Goal: Task Accomplishment & Management: Complete application form

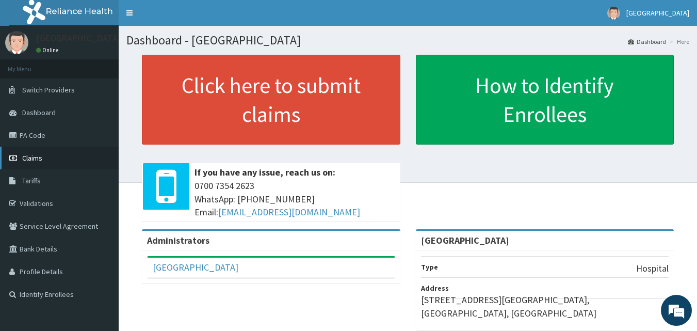
click at [33, 161] on span "Claims" at bounding box center [32, 157] width 20 height 9
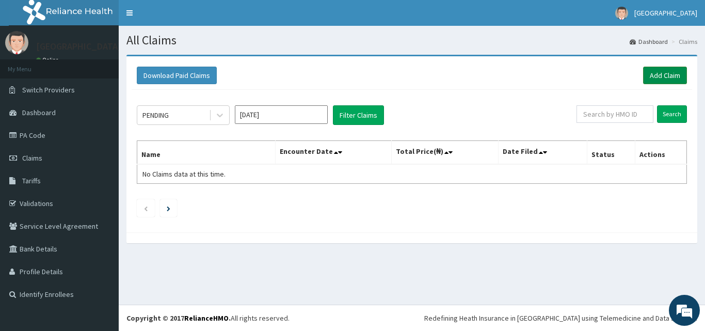
click at [662, 75] on link "Add Claim" at bounding box center [665, 76] width 44 height 18
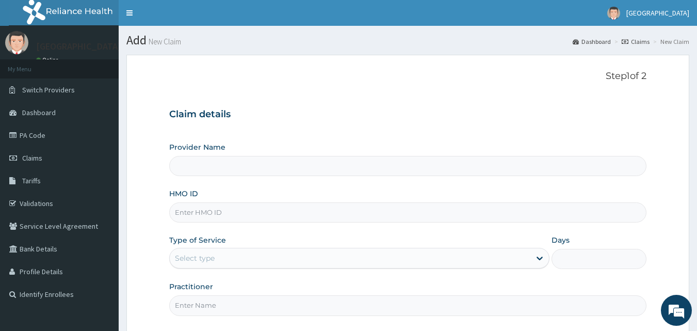
type input "[GEOGRAPHIC_DATA]"
click at [236, 217] on input "HMO ID" at bounding box center [408, 212] width 478 height 20
type input "FCR/10076/A"
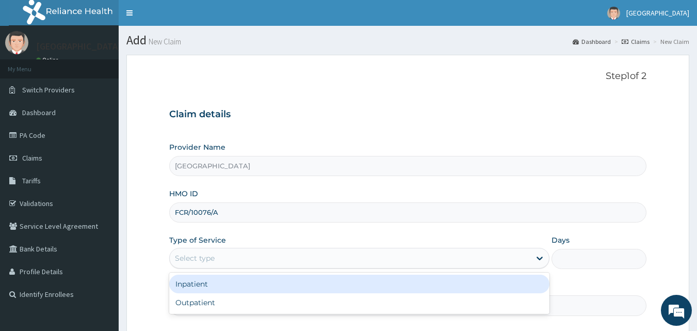
click at [391, 262] on div "Select type" at bounding box center [350, 258] width 361 height 17
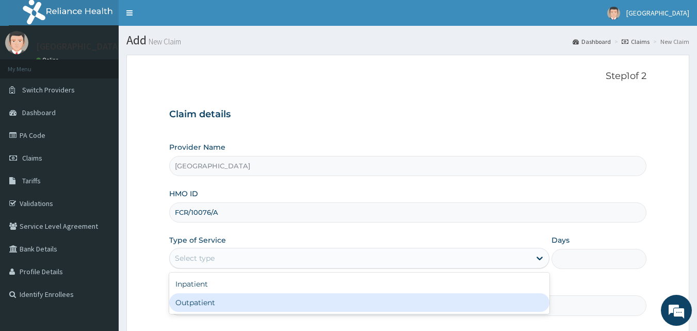
click at [259, 308] on div "Outpatient" at bounding box center [359, 302] width 380 height 19
type input "1"
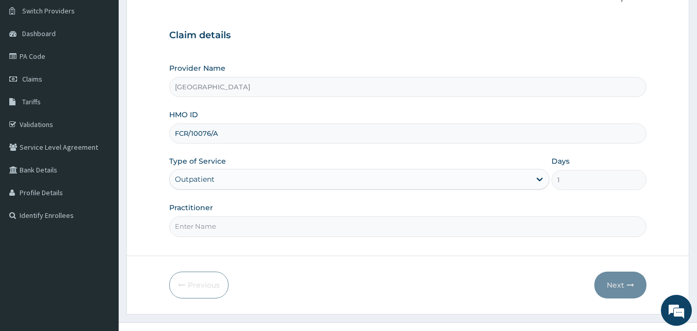
scroll to position [96, 0]
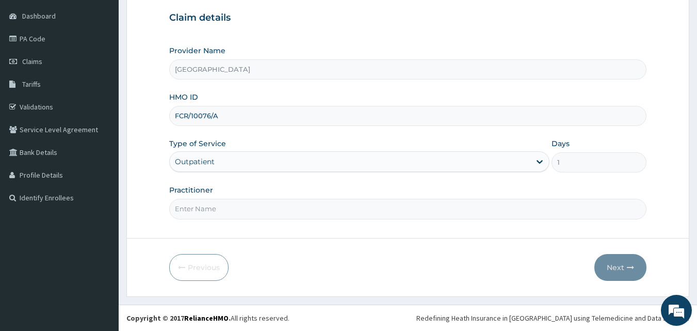
click at [340, 213] on input "Practitioner" at bounding box center [408, 209] width 478 height 20
type input "[PERSON_NAME]"
click at [618, 267] on button "Next" at bounding box center [620, 267] width 52 height 27
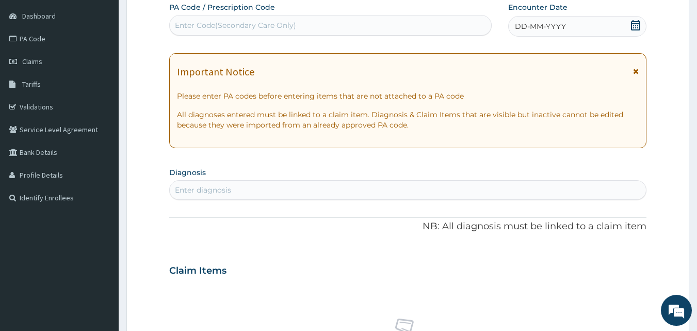
click at [354, 24] on div "Enter Code(Secondary Care Only)" at bounding box center [331, 25] width 322 height 17
type input "PA/592805"
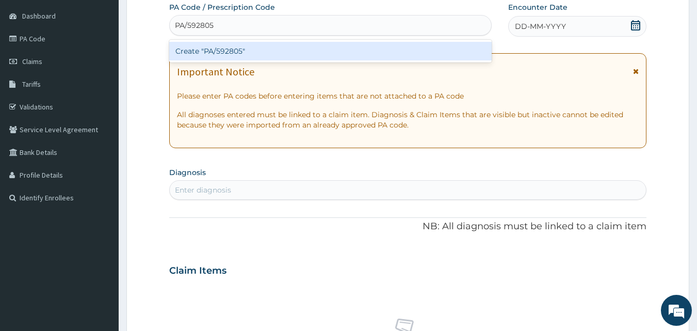
click at [278, 52] on div "Create "PA/592805"" at bounding box center [330, 51] width 323 height 19
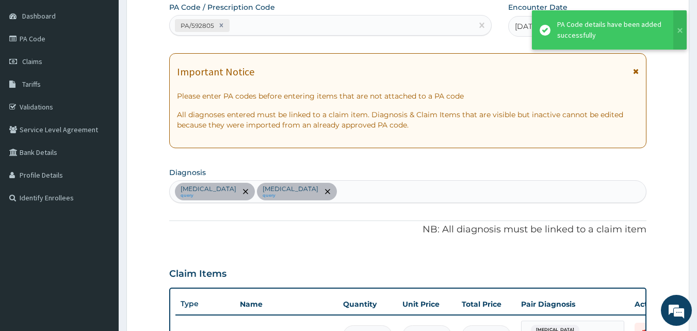
scroll to position [109, 0]
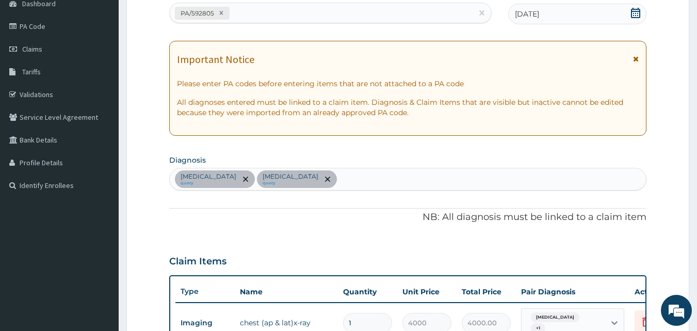
click at [427, 176] on div "[MEDICAL_DATA] query [MEDICAL_DATA] query" at bounding box center [408, 179] width 477 height 22
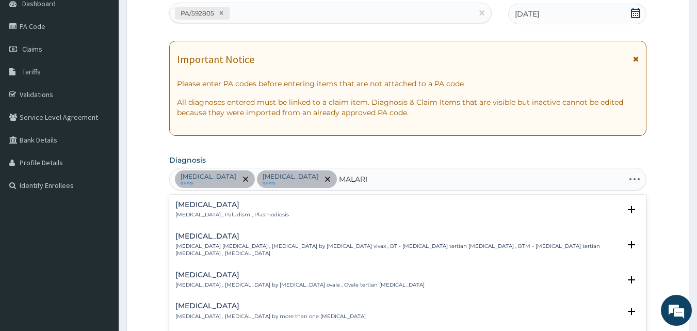
type input "[MEDICAL_DATA]"
click at [196, 207] on h4 "[MEDICAL_DATA]" at bounding box center [231, 205] width 113 height 8
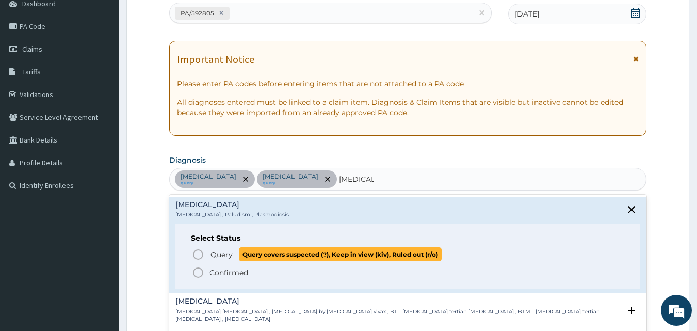
click at [198, 255] on icon "status option query" at bounding box center [198, 254] width 12 height 12
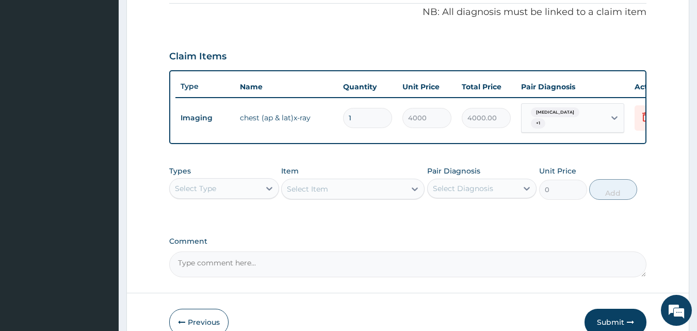
scroll to position [340, 0]
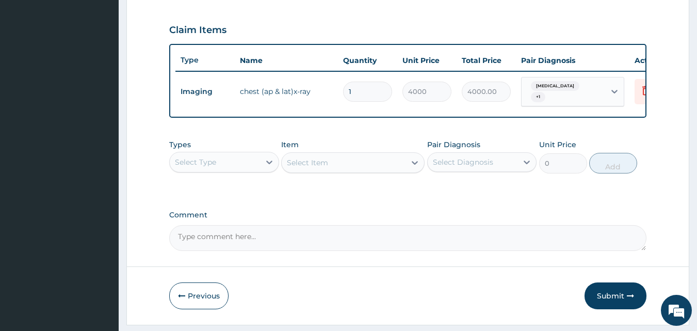
click at [259, 170] on div "Select Type" at bounding box center [215, 162] width 90 height 17
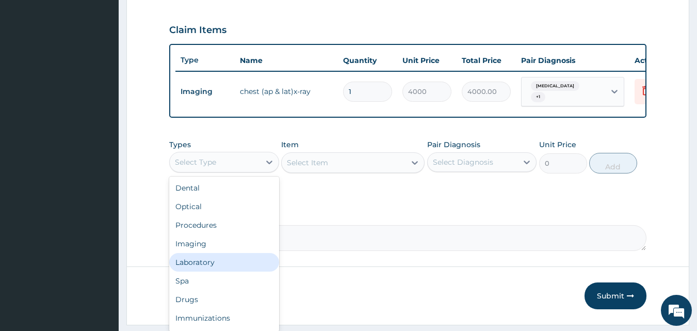
click at [193, 268] on div "Laboratory" at bounding box center [224, 262] width 110 height 19
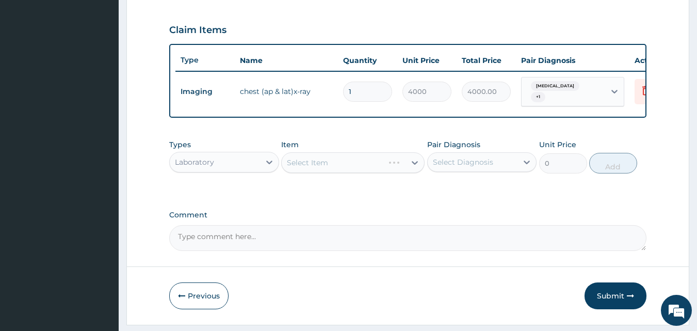
click at [339, 170] on div "Select Item" at bounding box center [352, 162] width 143 height 21
click at [339, 170] on div "Select Item" at bounding box center [344, 162] width 124 height 17
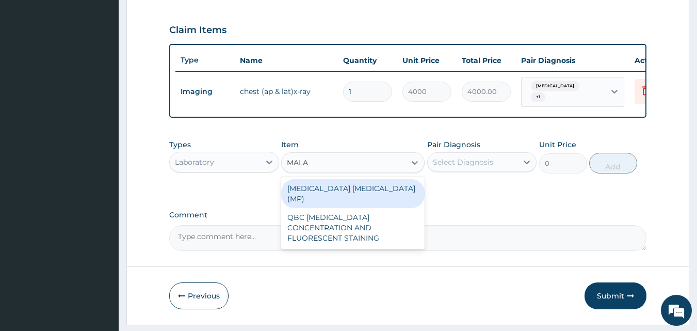
type input "MALAR"
click at [338, 189] on div "[MEDICAL_DATA] [MEDICAL_DATA] (MP)" at bounding box center [352, 193] width 143 height 29
type input "1000"
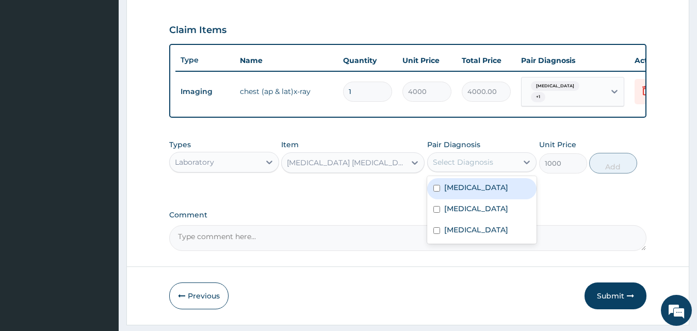
click at [465, 165] on div "Select Diagnosis" at bounding box center [463, 162] width 60 height 10
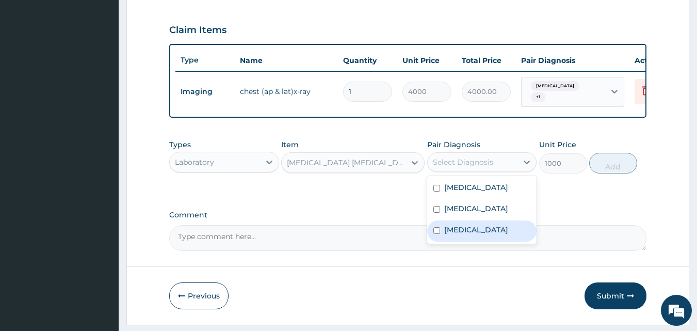
click at [438, 234] on input "checkbox" at bounding box center [436, 230] width 7 height 7
checkbox input "true"
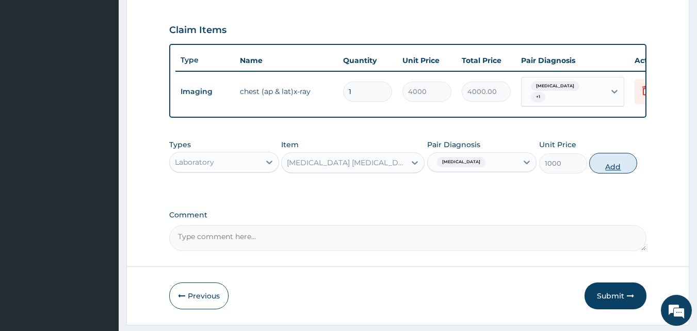
click at [604, 167] on button "Add" at bounding box center [613, 163] width 48 height 21
type input "0"
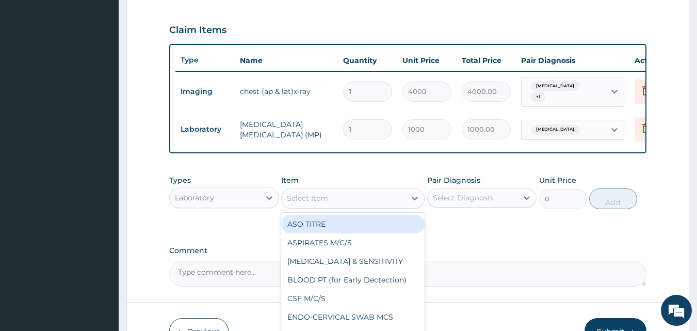
click at [320, 206] on div "Select Item" at bounding box center [344, 198] width 124 height 17
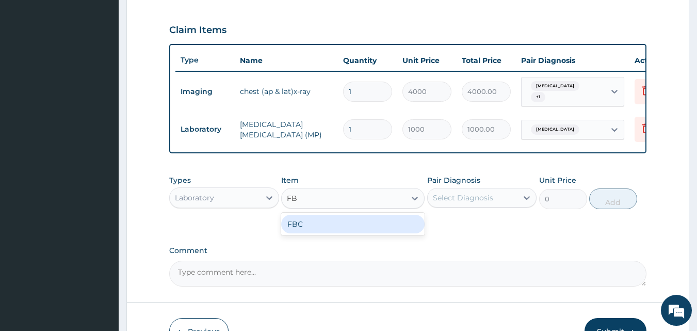
type input "FBC"
click at [312, 230] on div "FBC" at bounding box center [352, 224] width 143 height 19
type input "2000"
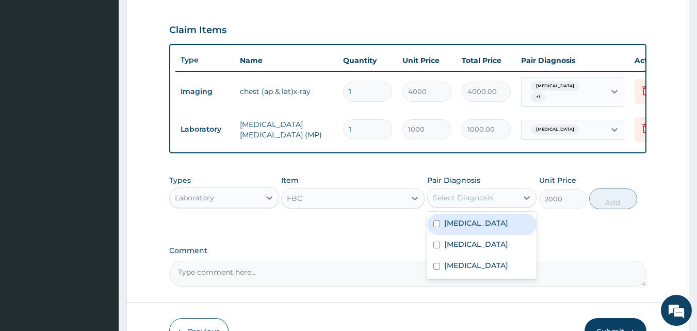
click at [449, 203] on div "Select Diagnosis" at bounding box center [463, 197] width 60 height 10
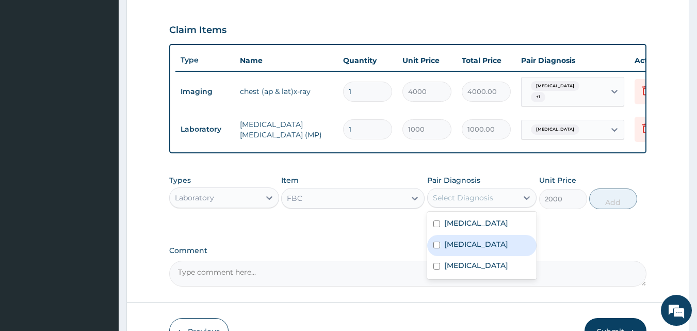
click at [437, 248] on input "checkbox" at bounding box center [436, 244] width 7 height 7
checkbox input "true"
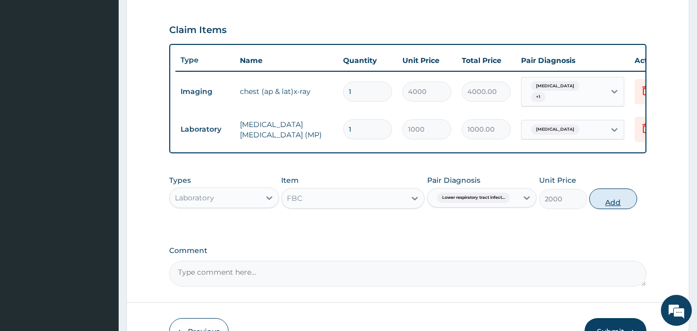
click at [617, 203] on button "Add" at bounding box center [613, 198] width 48 height 21
type input "0"
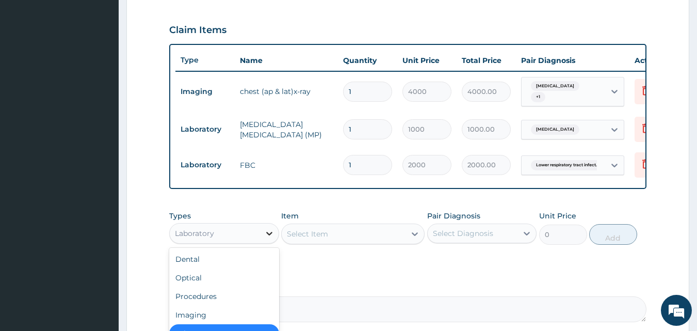
click at [266, 238] on icon at bounding box center [269, 233] width 10 height 10
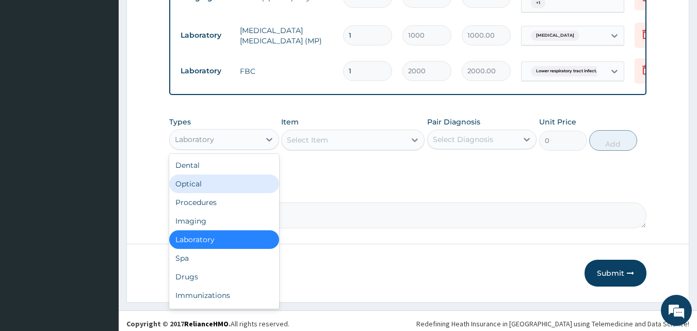
scroll to position [436, 0]
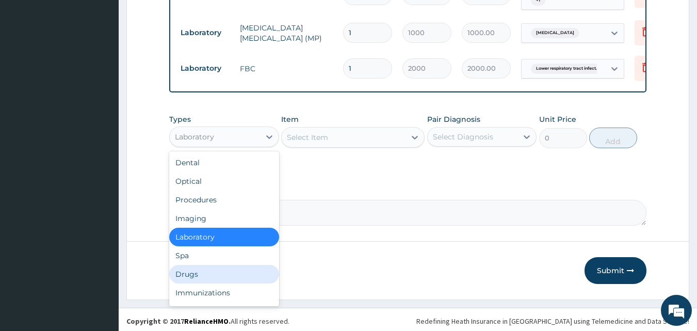
click at [189, 277] on div "Drugs" at bounding box center [224, 274] width 110 height 19
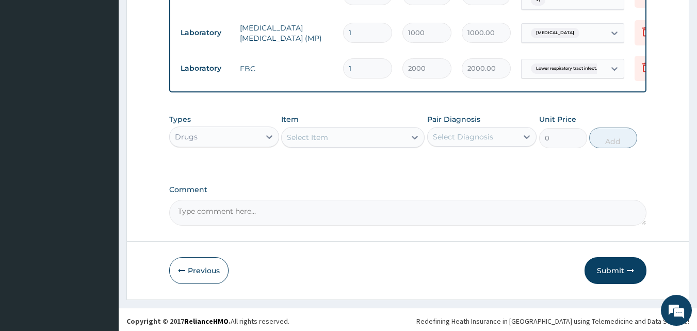
click at [332, 142] on div "Select Item" at bounding box center [344, 137] width 124 height 17
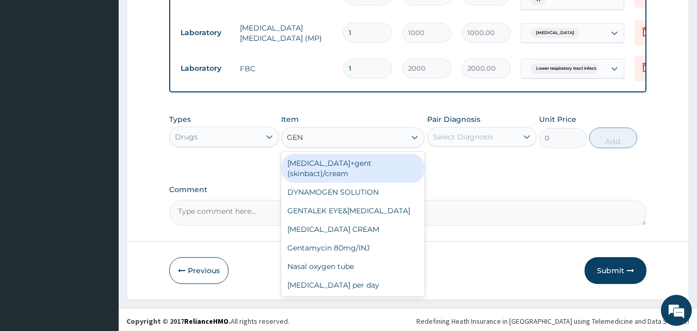
type input "GENT"
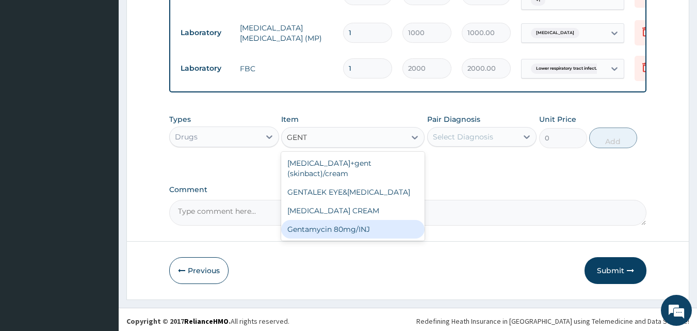
click at [331, 224] on div "Gentamycin 80mg/INJ" at bounding box center [352, 229] width 143 height 19
type input "300"
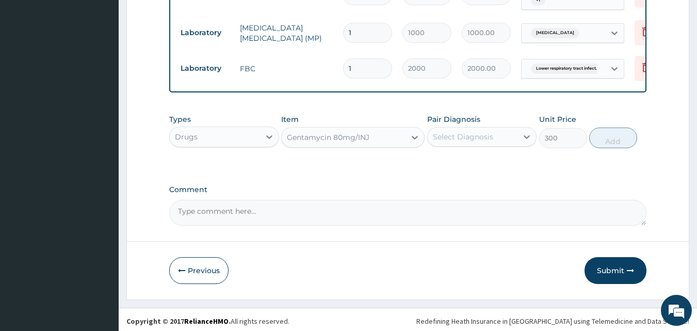
click at [450, 142] on div "Select Diagnosis" at bounding box center [463, 137] width 60 height 10
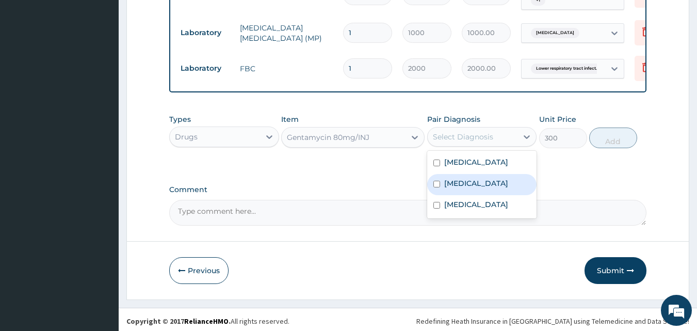
click at [438, 187] on input "checkbox" at bounding box center [436, 184] width 7 height 7
checkbox input "true"
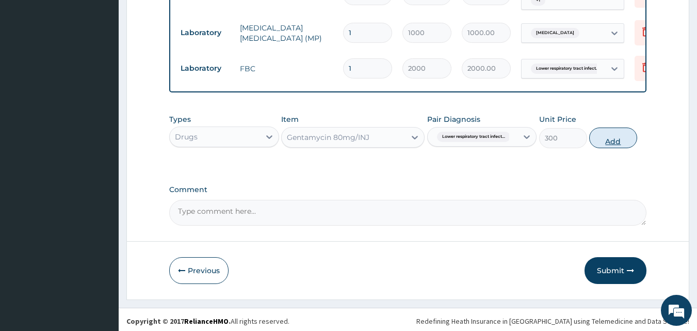
click at [618, 143] on button "Add" at bounding box center [613, 137] width 48 height 21
type input "0"
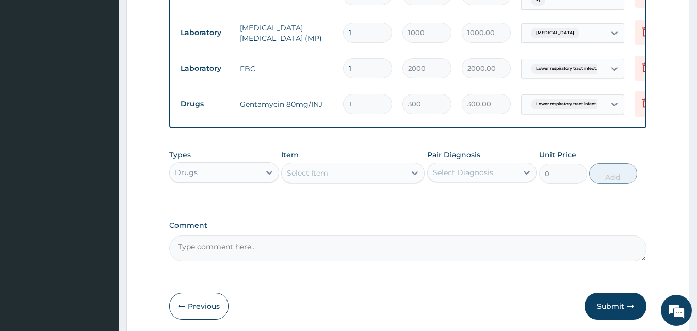
type input "0.00"
type input "3"
type input "900.00"
type input "3"
click at [313, 178] on div "Select Item" at bounding box center [307, 173] width 41 height 10
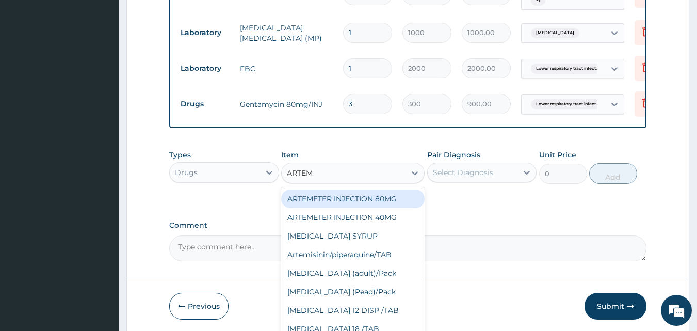
type input "ARTEME"
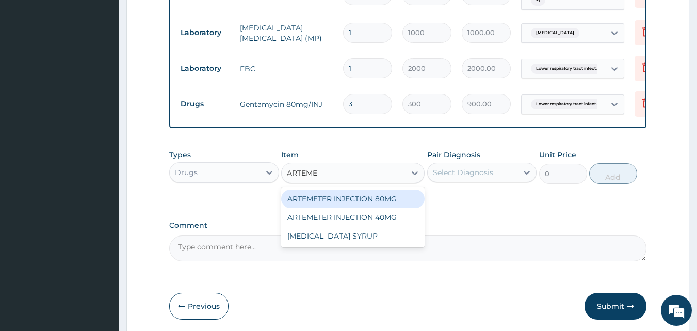
click at [330, 202] on div "ARTEMETER INJECTION 80MG" at bounding box center [352, 198] width 143 height 19
type input "950"
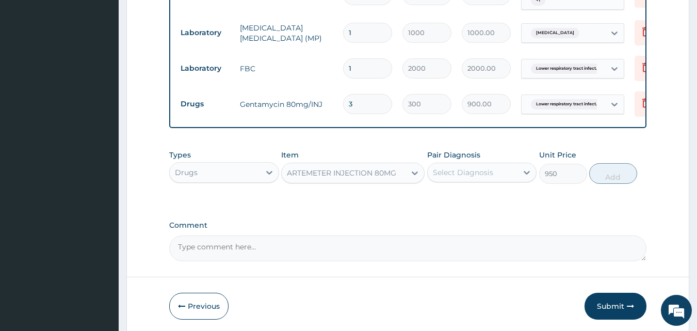
click at [465, 175] on div "Select Diagnosis" at bounding box center [463, 172] width 60 height 10
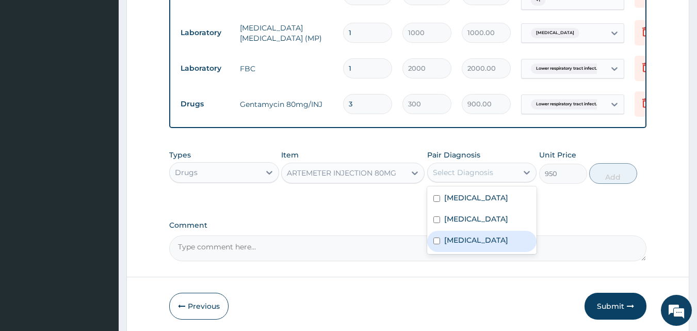
click at [438, 244] on input "checkbox" at bounding box center [436, 240] width 7 height 7
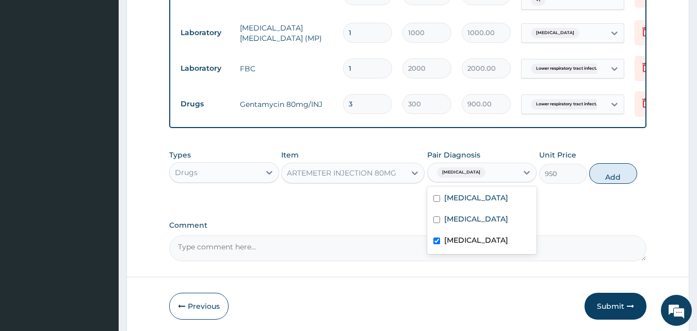
click at [438, 244] on input "checkbox" at bounding box center [436, 240] width 7 height 7
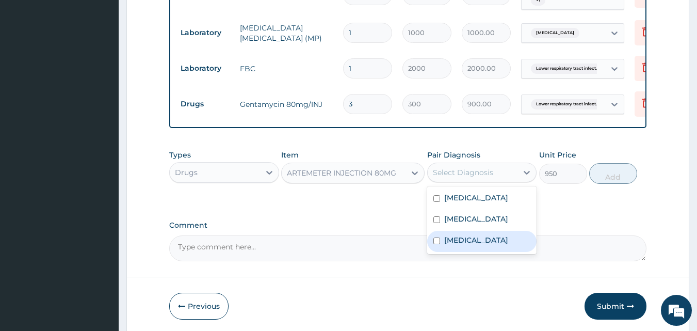
click at [437, 244] on input "checkbox" at bounding box center [436, 240] width 7 height 7
checkbox input "true"
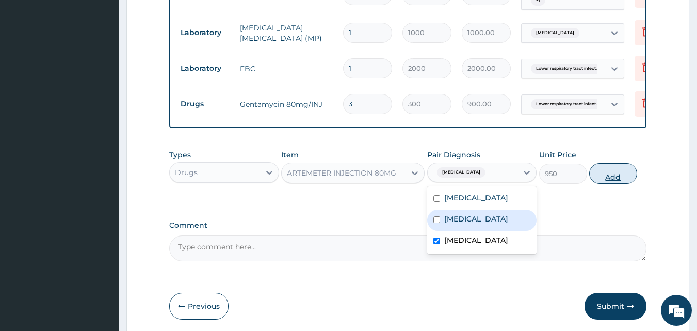
click at [622, 178] on button "Add" at bounding box center [613, 173] width 48 height 21
type input "0"
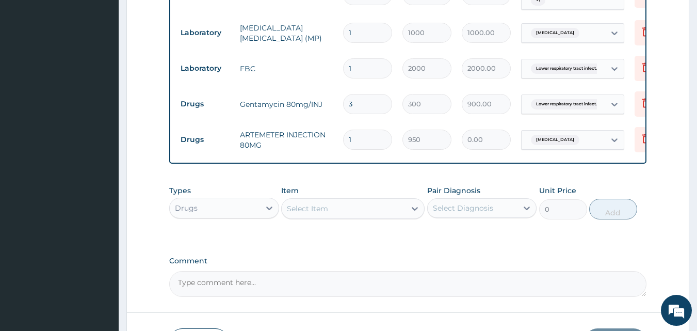
type input "0.00"
type input "6"
type input "5700.00"
type input "6"
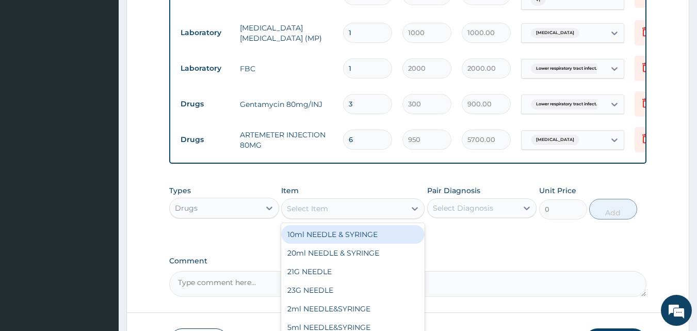
click at [299, 214] on div "Select Item" at bounding box center [307, 208] width 41 height 10
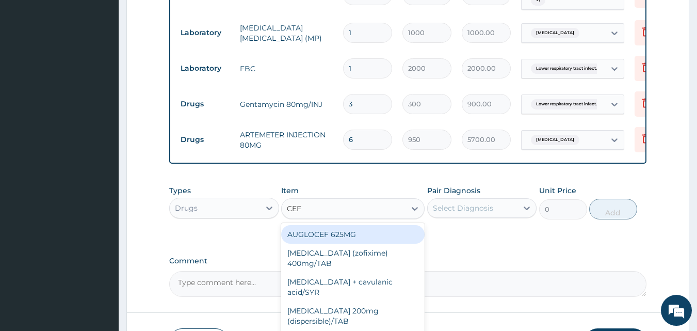
type input "CEFU"
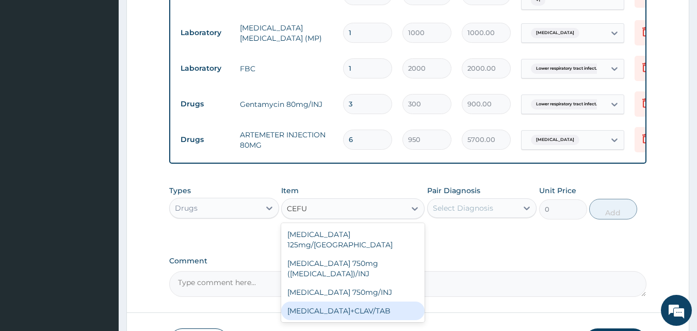
click at [387, 301] on div "[MEDICAL_DATA]+CLAV/TAB" at bounding box center [352, 310] width 143 height 19
type input "34.125"
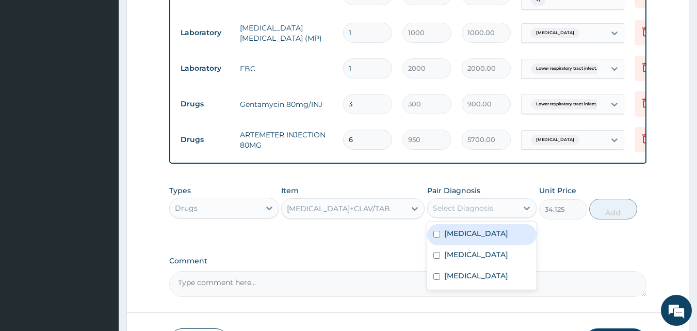
click at [458, 213] on div "Select Diagnosis" at bounding box center [463, 208] width 60 height 10
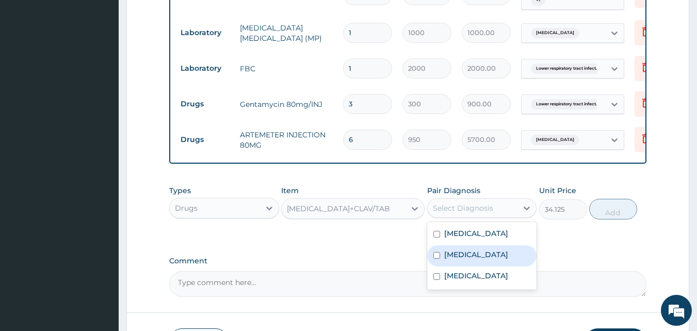
click at [435, 258] on input "checkbox" at bounding box center [436, 255] width 7 height 7
checkbox input "true"
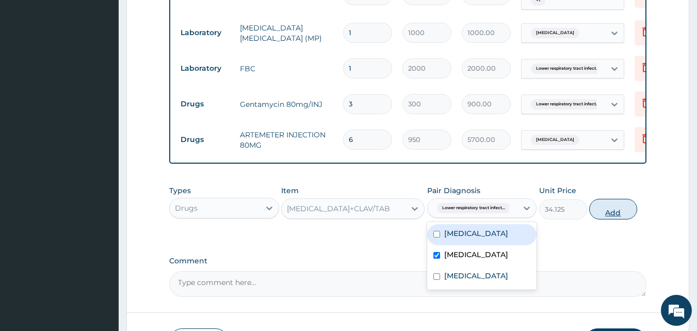
click at [622, 214] on button "Add" at bounding box center [613, 209] width 48 height 21
type input "0"
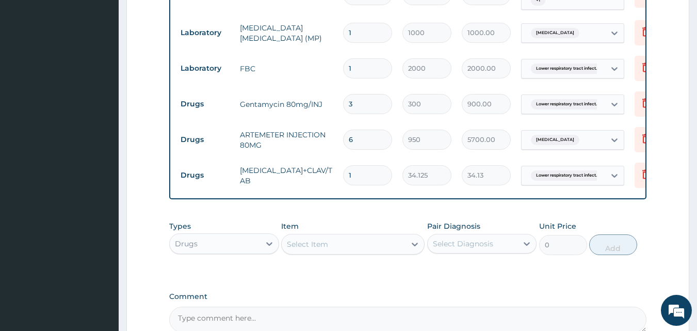
type input "10"
type input "341.25"
type input "10"
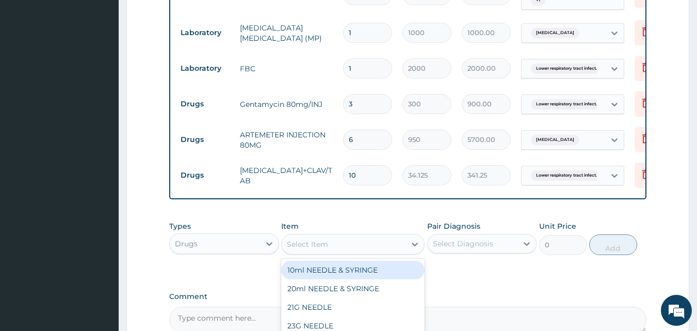
click at [347, 250] on div "Select Item" at bounding box center [344, 244] width 124 height 17
type input "METRO"
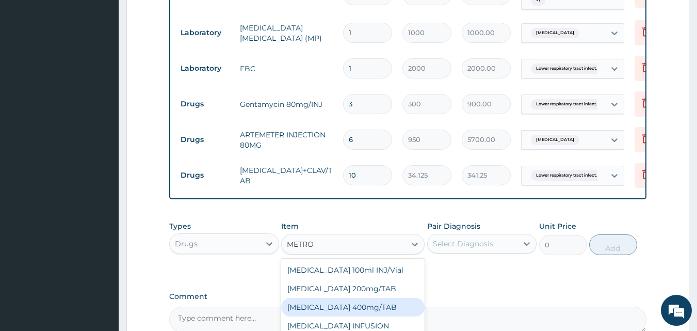
click at [342, 311] on div "[MEDICAL_DATA] 400mg/TAB" at bounding box center [352, 307] width 143 height 19
type input "40"
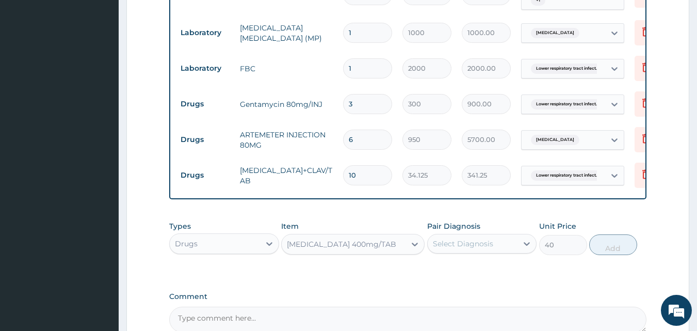
click at [472, 249] on div "Select Diagnosis" at bounding box center [463, 243] width 60 height 10
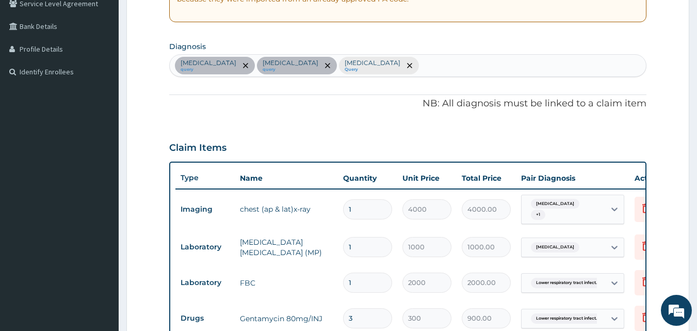
scroll to position [210, 0]
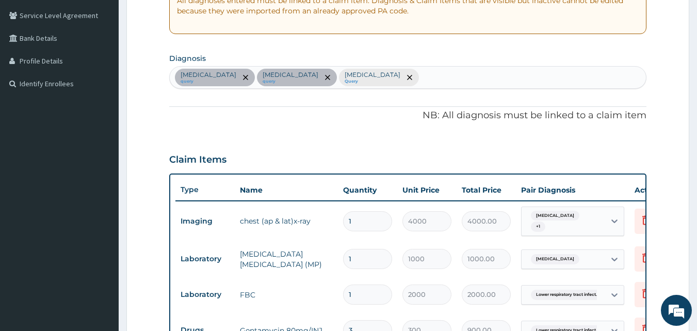
click at [449, 82] on div "[MEDICAL_DATA] query [MEDICAL_DATA] query [MEDICAL_DATA] Query" at bounding box center [408, 78] width 477 height 22
type input "ENTERIT"
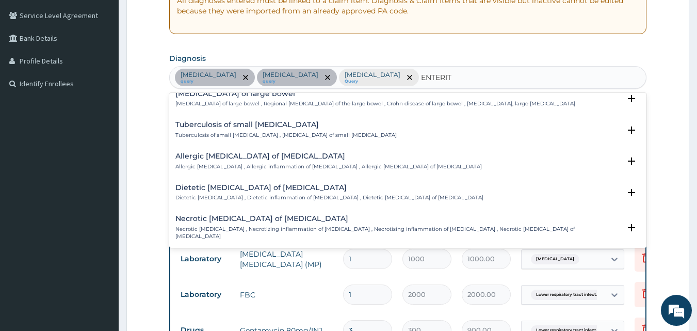
scroll to position [660, 0]
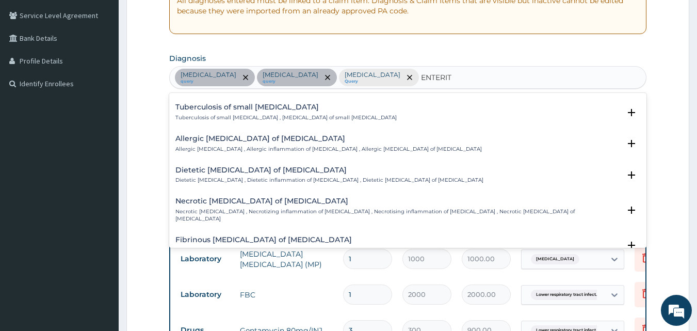
click at [218, 166] on h4 "Dietetic [MEDICAL_DATA] of [MEDICAL_DATA]" at bounding box center [329, 170] width 308 height 8
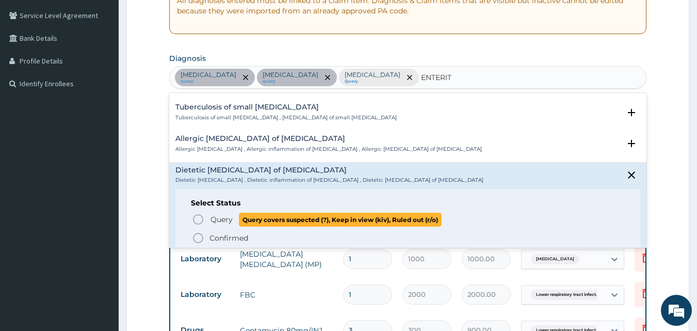
click at [199, 213] on icon "status option query" at bounding box center [198, 219] width 12 height 12
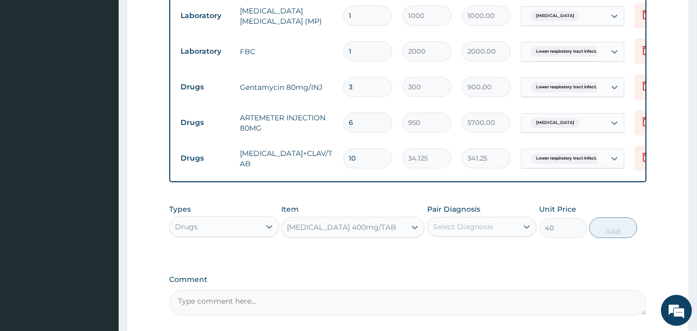
scroll to position [455, 0]
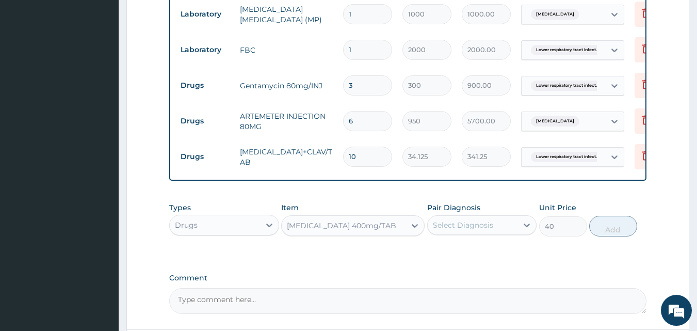
click at [468, 227] on div "Select Diagnosis" at bounding box center [463, 225] width 60 height 10
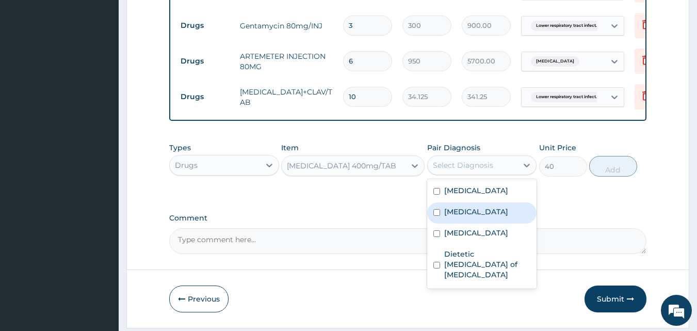
scroll to position [517, 0]
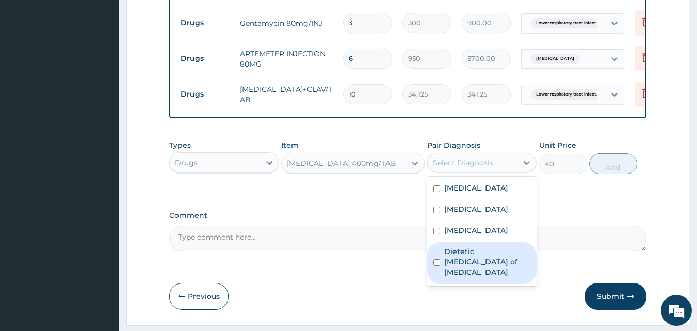
click at [436, 266] on input "checkbox" at bounding box center [436, 262] width 7 height 7
checkbox input "true"
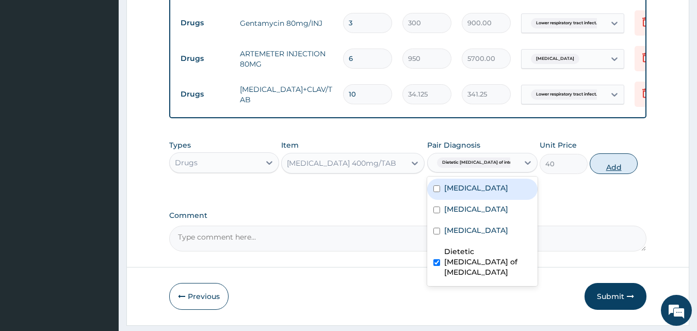
click at [619, 170] on button "Add" at bounding box center [614, 163] width 48 height 21
type input "0"
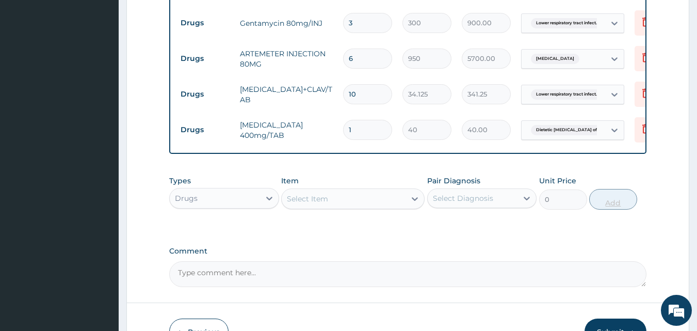
click at [359, 131] on input "1" at bounding box center [367, 130] width 49 height 20
type input "15"
type input "600.00"
type input "1"
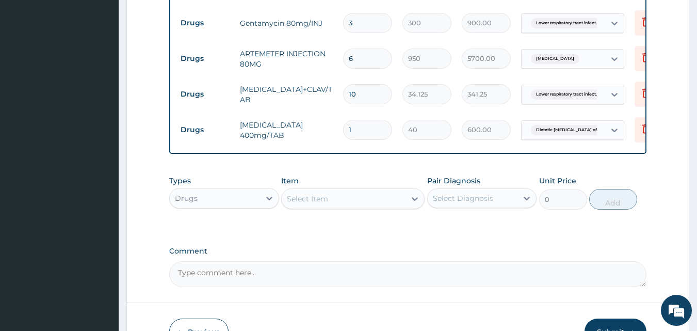
type input "40.00"
type input "15"
type input "600.00"
type input "15"
click at [305, 201] on div "Select Item" at bounding box center [307, 198] width 41 height 10
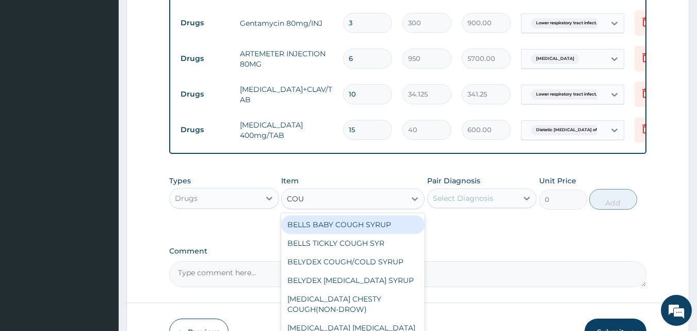
type input "COUG"
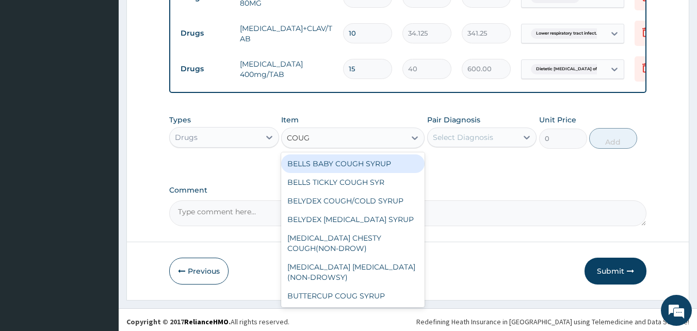
scroll to position [585, 0]
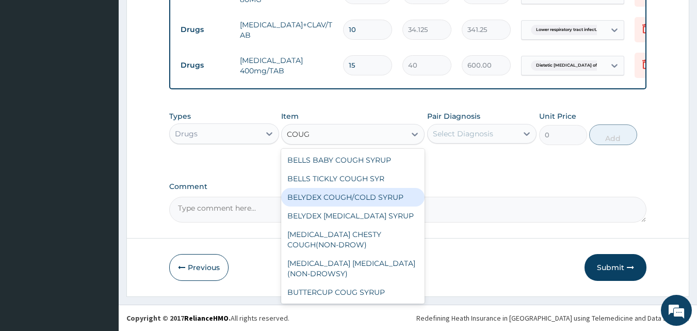
click at [322, 199] on div "BELYDEX COUGH/COLD SYRUP" at bounding box center [352, 197] width 143 height 19
type input "700"
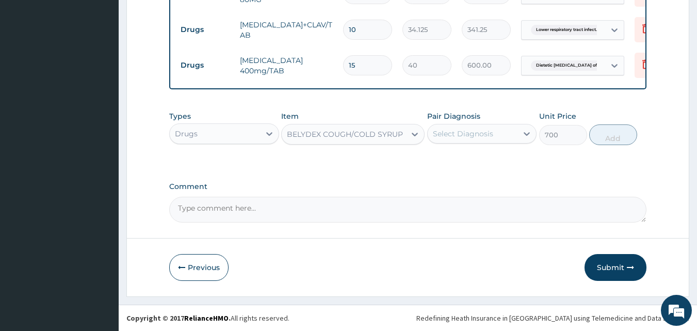
click at [457, 133] on div "Select Diagnosis" at bounding box center [463, 133] width 60 height 10
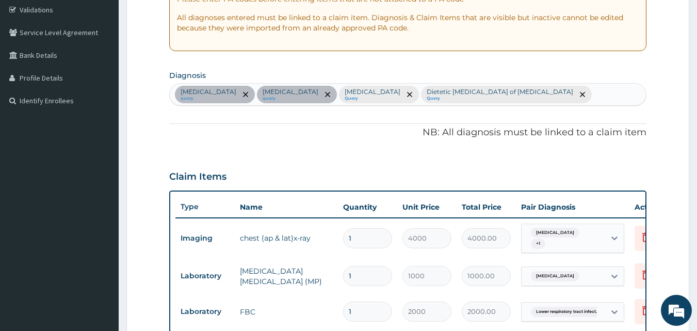
scroll to position [188, 0]
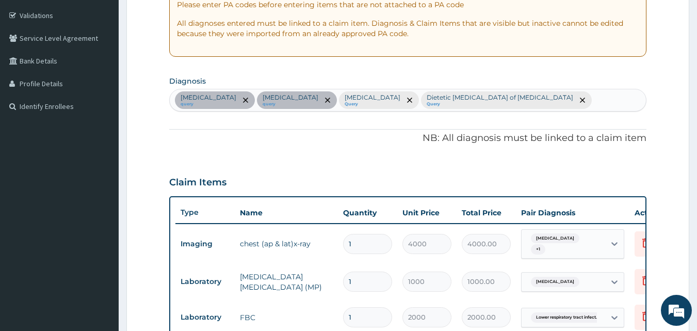
click at [532, 99] on div "[MEDICAL_DATA] query [MEDICAL_DATA] query [MEDICAL_DATA] Query Dietetic [MEDICA…" at bounding box center [408, 100] width 477 height 22
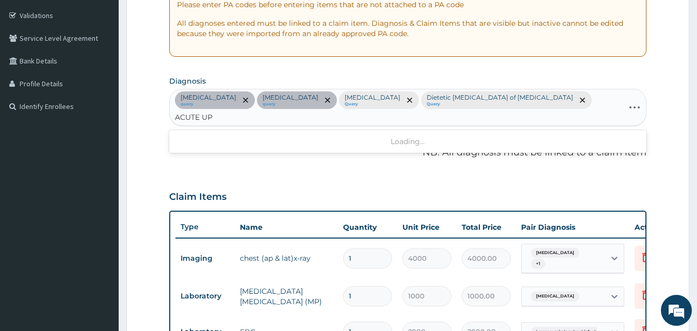
type input "ACUTE UPP"
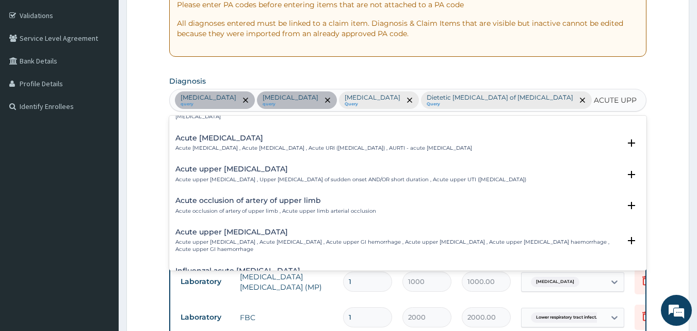
scroll to position [124, 0]
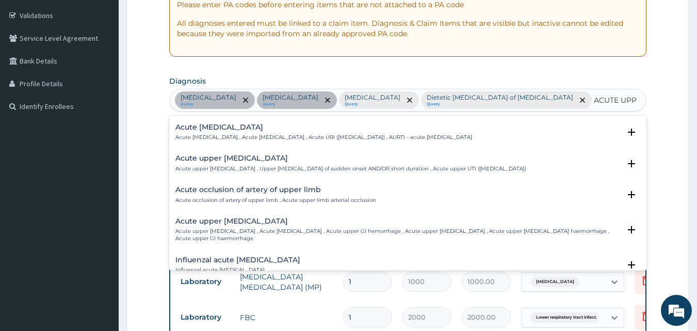
click at [219, 127] on h4 "Acute [MEDICAL_DATA]" at bounding box center [323, 127] width 297 height 8
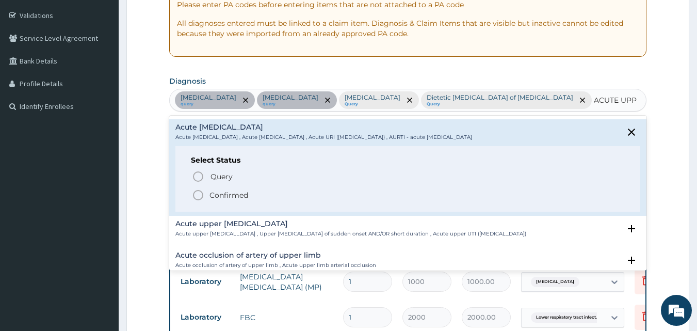
click at [200, 195] on icon "status option filled" at bounding box center [198, 195] width 12 height 12
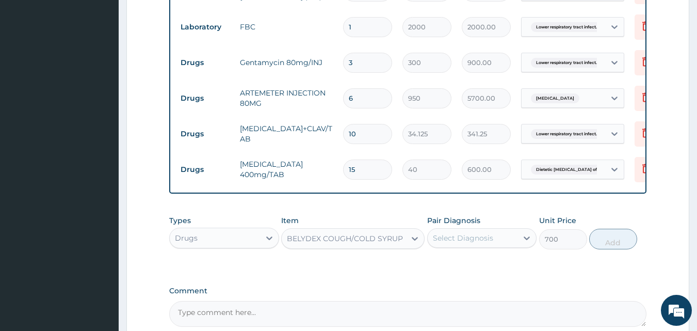
scroll to position [516, 0]
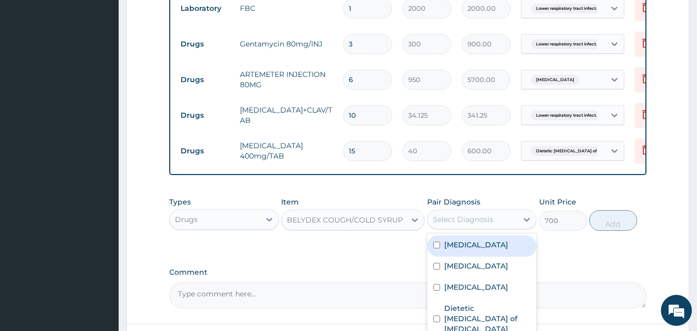
click at [495, 222] on div "Select Diagnosis" at bounding box center [473, 219] width 90 height 17
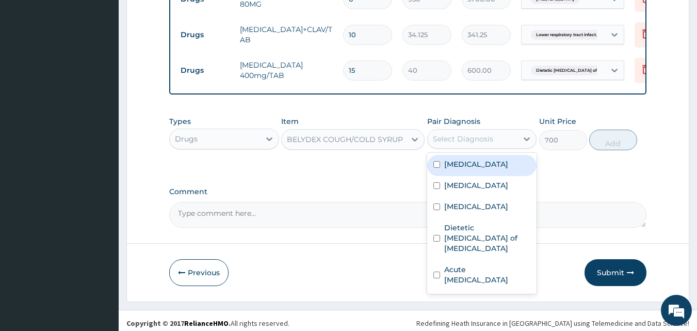
scroll to position [605, 0]
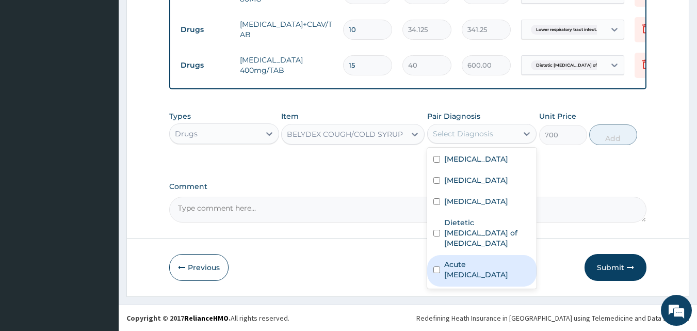
click at [438, 270] on input "checkbox" at bounding box center [436, 269] width 7 height 7
checkbox input "true"
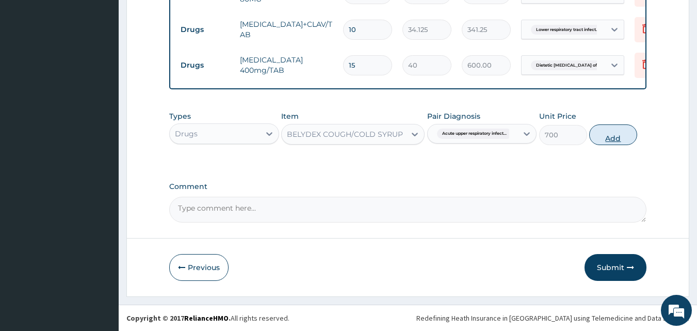
click at [613, 135] on button "Add" at bounding box center [613, 134] width 48 height 21
type input "0"
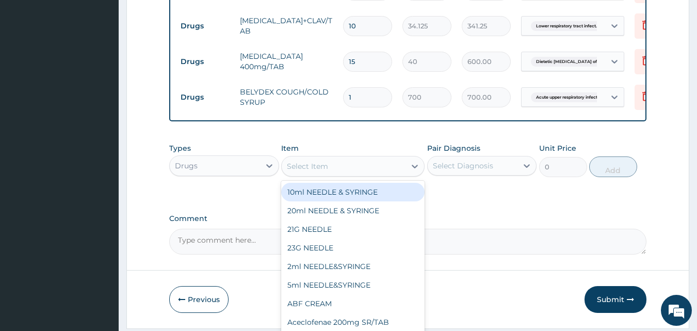
click at [324, 171] on div "Select Item" at bounding box center [307, 166] width 41 height 10
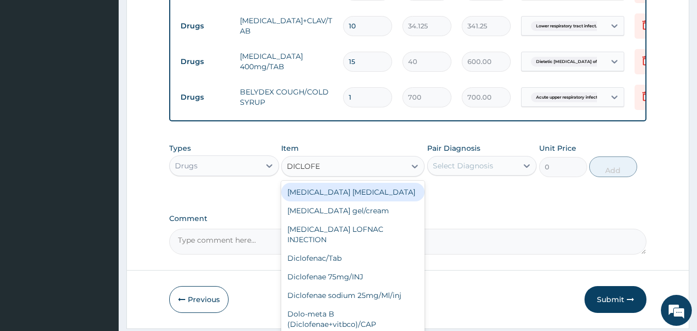
type input "DICLOFEN"
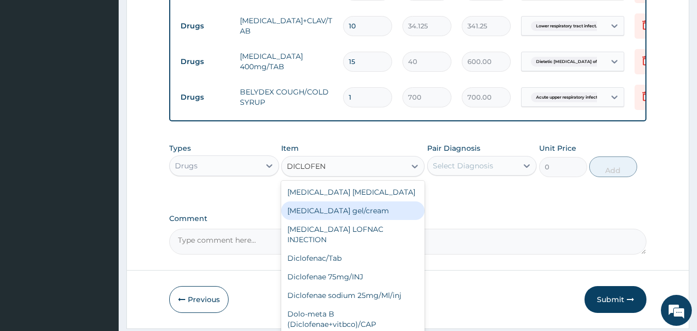
click at [320, 216] on div "[MEDICAL_DATA] gel/cream" at bounding box center [352, 210] width 143 height 19
type input "1000"
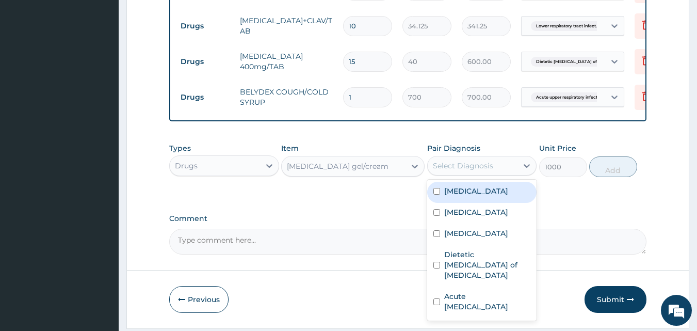
click at [464, 169] on div "Select Diagnosis" at bounding box center [463, 165] width 60 height 10
click at [438, 194] on input "checkbox" at bounding box center [436, 191] width 7 height 7
checkbox input "true"
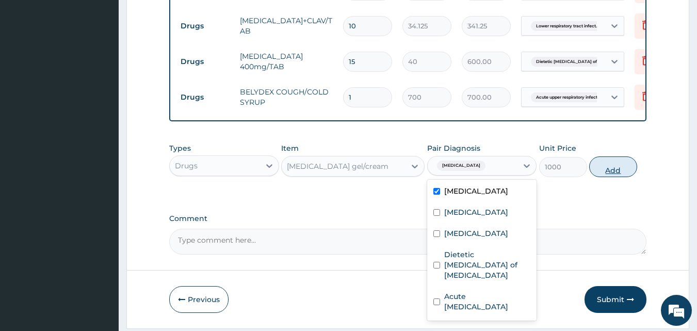
click at [610, 170] on button "Add" at bounding box center [613, 166] width 48 height 21
type input "0"
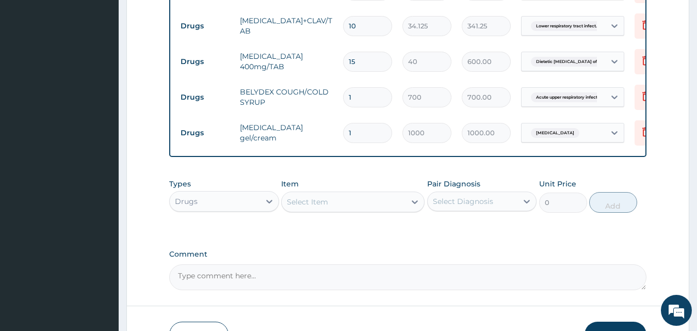
click at [335, 206] on div "Select Item" at bounding box center [344, 201] width 124 height 17
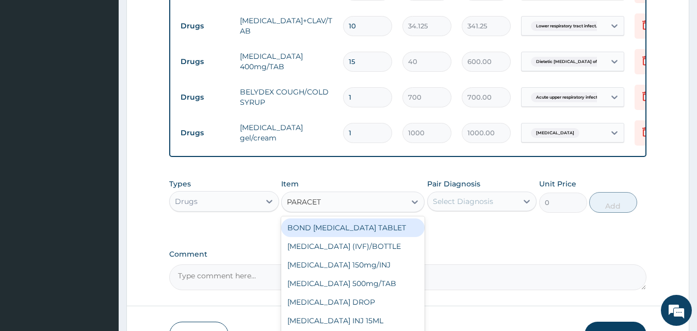
type input "PARACETA"
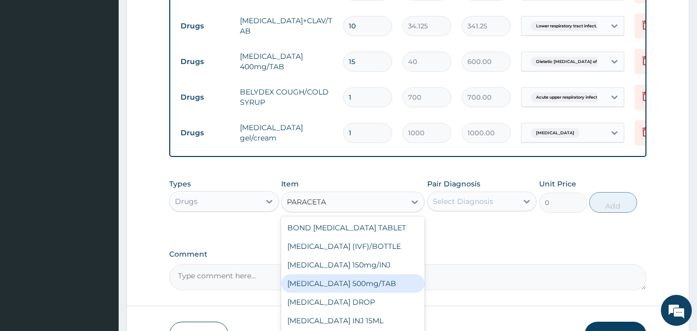
click at [347, 288] on div "[MEDICAL_DATA] 500mg/TAB" at bounding box center [352, 283] width 143 height 19
type input "7"
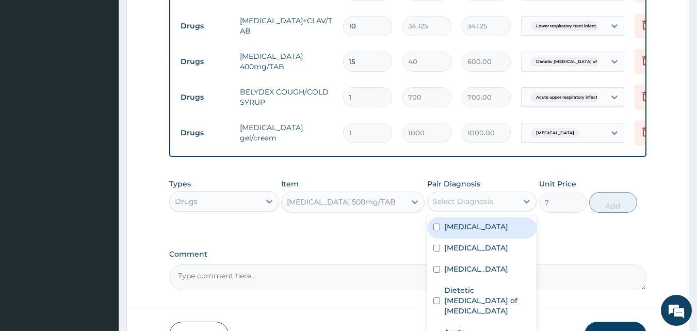
click at [484, 206] on div "Select Diagnosis" at bounding box center [463, 201] width 60 height 10
click at [437, 230] on input "checkbox" at bounding box center [436, 226] width 7 height 7
checkbox input "true"
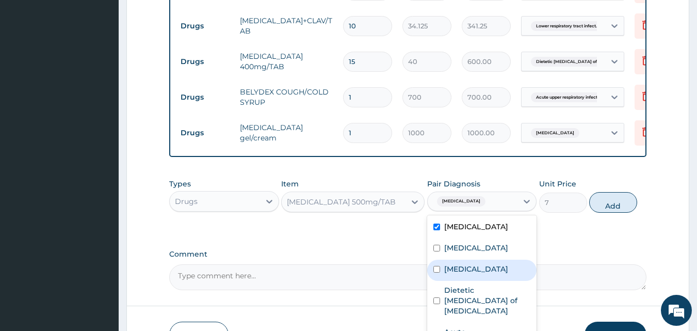
click at [436, 272] on input "checkbox" at bounding box center [436, 269] width 7 height 7
checkbox input "true"
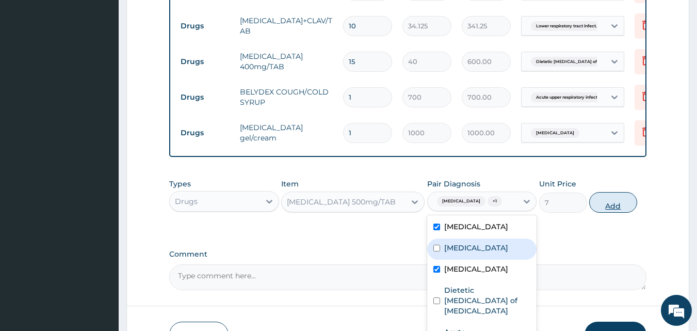
click at [601, 207] on button "Add" at bounding box center [613, 202] width 48 height 21
type input "0"
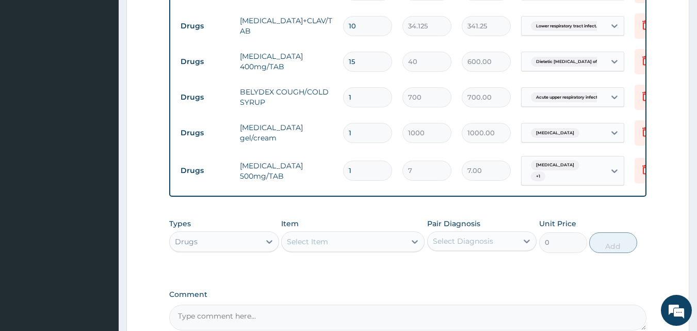
type input "18"
type input "126.00"
type input "18"
click at [266, 238] on icon at bounding box center [269, 241] width 10 height 10
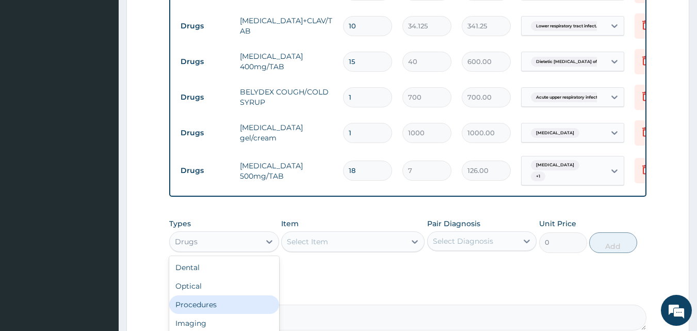
click at [205, 303] on div "Procedures" at bounding box center [224, 304] width 110 height 19
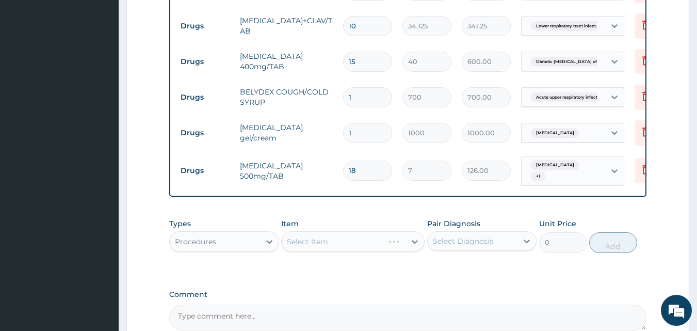
click at [354, 242] on div "Select Item" at bounding box center [352, 241] width 143 height 21
click at [327, 242] on div "Select Item" at bounding box center [352, 241] width 143 height 21
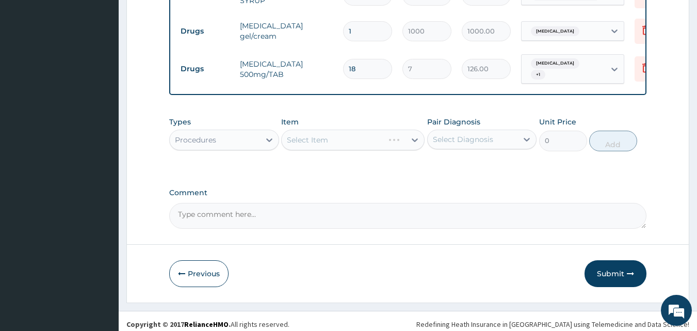
scroll to position [712, 0]
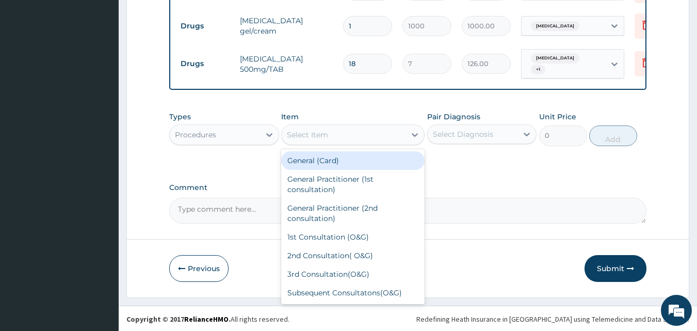
click at [322, 135] on div "Select Item" at bounding box center [307, 134] width 41 height 10
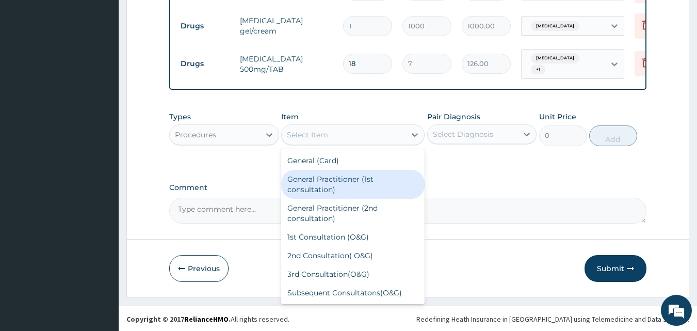
click at [332, 184] on div "General Practitioner (1st consultation)" at bounding box center [352, 184] width 143 height 29
type input "2000"
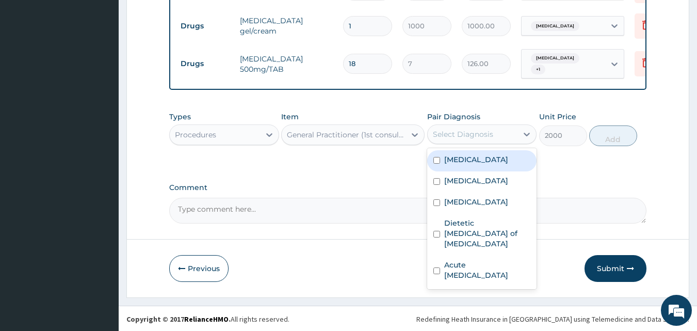
click at [469, 136] on div "Select Diagnosis" at bounding box center [463, 134] width 60 height 10
click at [435, 160] on input "checkbox" at bounding box center [436, 160] width 7 height 7
checkbox input "true"
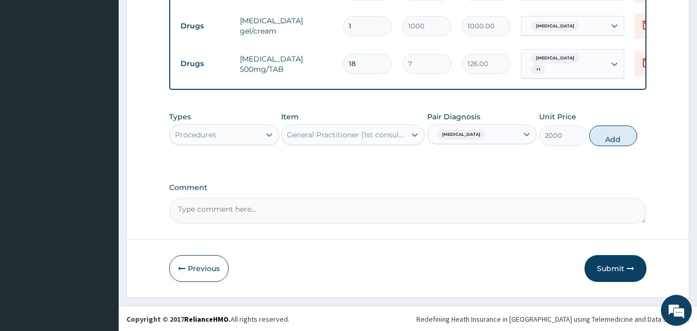
click at [496, 134] on div "[MEDICAL_DATA]" at bounding box center [473, 135] width 90 height 18
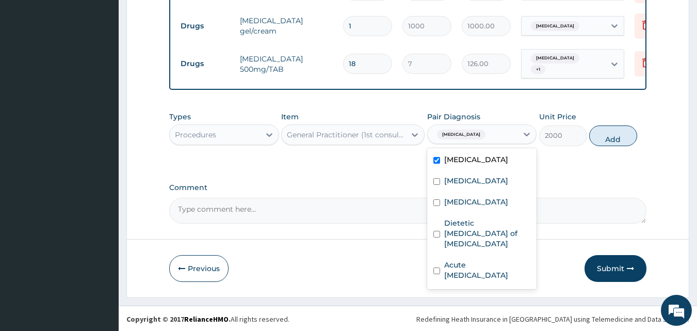
click at [484, 137] on div "[MEDICAL_DATA]" at bounding box center [473, 135] width 90 height 18
click at [437, 206] on input "checkbox" at bounding box center [436, 202] width 7 height 7
checkbox input "true"
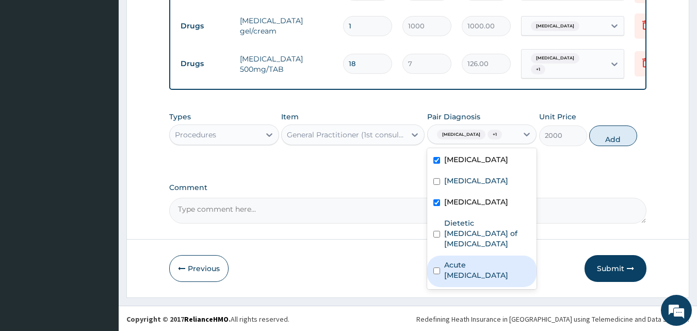
click at [436, 270] on input "checkbox" at bounding box center [436, 270] width 7 height 7
checkbox input "true"
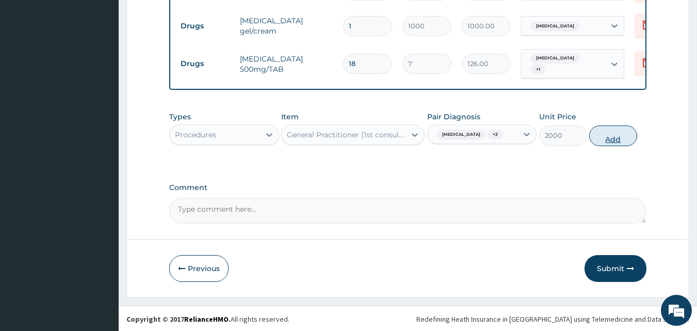
click at [608, 136] on button "Add" at bounding box center [613, 135] width 48 height 21
type input "0"
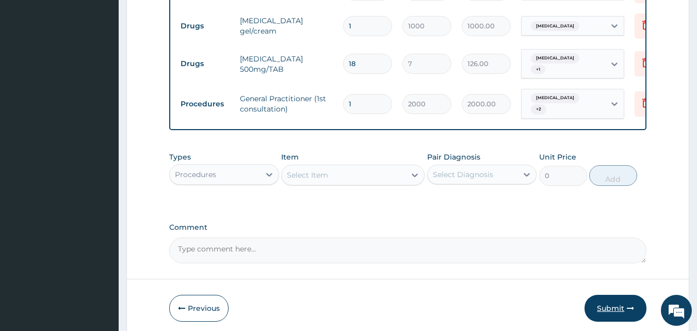
click at [614, 301] on button "Submit" at bounding box center [615, 308] width 62 height 27
